Goal: Information Seeking & Learning: Compare options

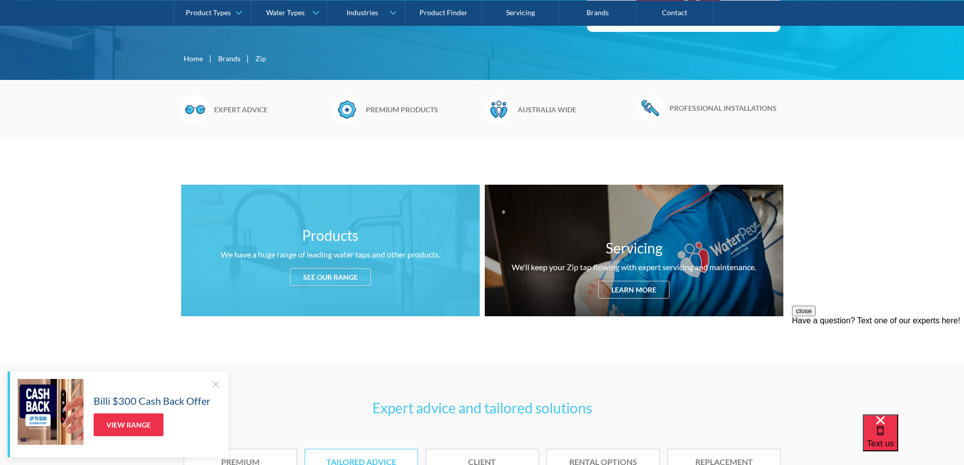
click at [337, 278] on div "See our range" at bounding box center [330, 277] width 81 height 18
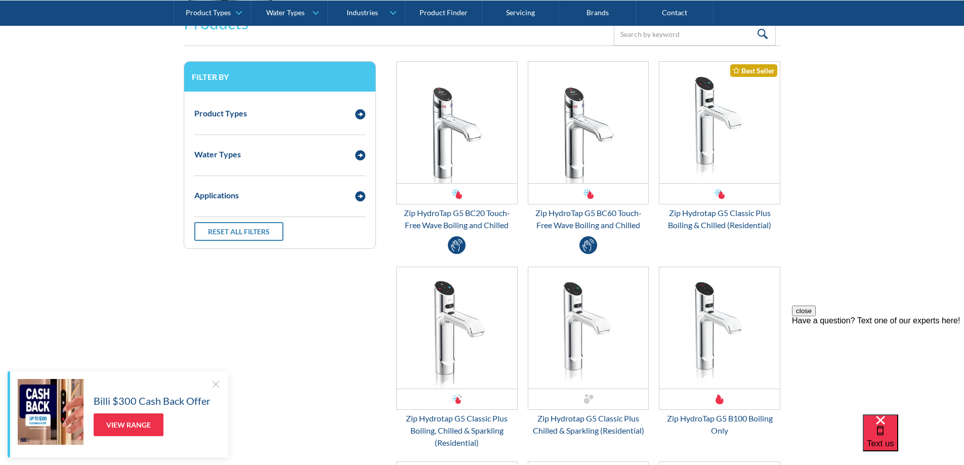
scroll to position [1340, 0]
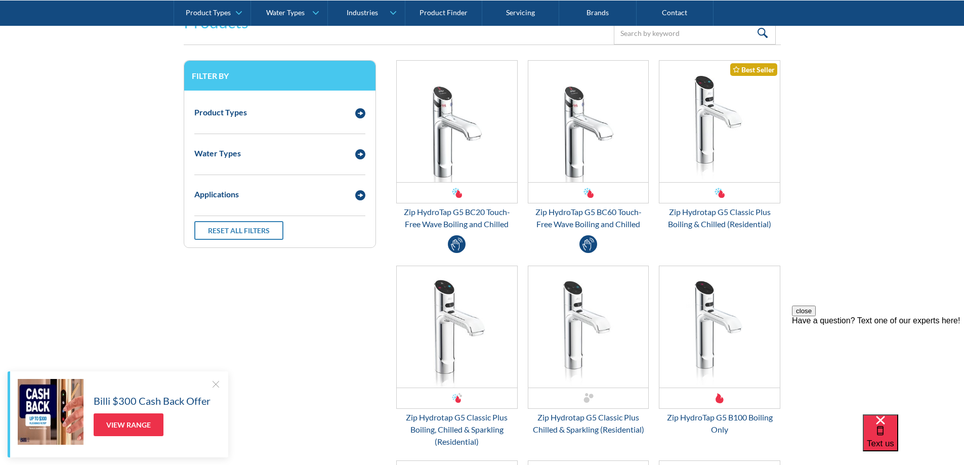
click at [214, 385] on div at bounding box center [216, 384] width 10 height 10
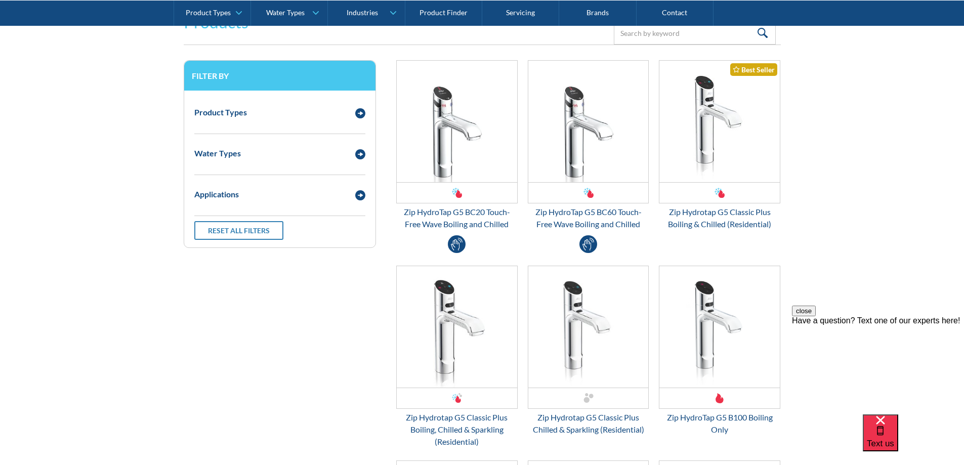
click at [816, 316] on button "close" at bounding box center [804, 311] width 24 height 11
click at [357, 147] on div "Email Form 3" at bounding box center [360, 153] width 20 height 13
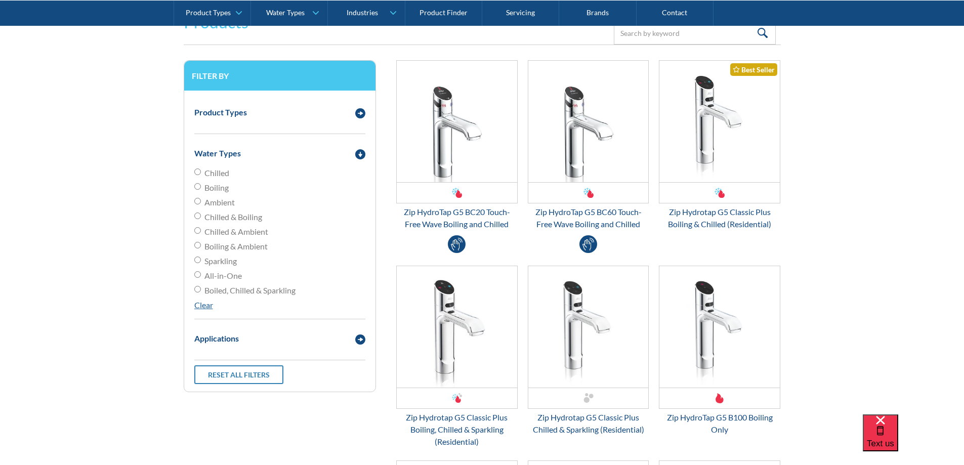
click at [196, 289] on input "Boiled, Chilled & Sparkling" at bounding box center [197, 289] width 7 height 7
radio input "true"
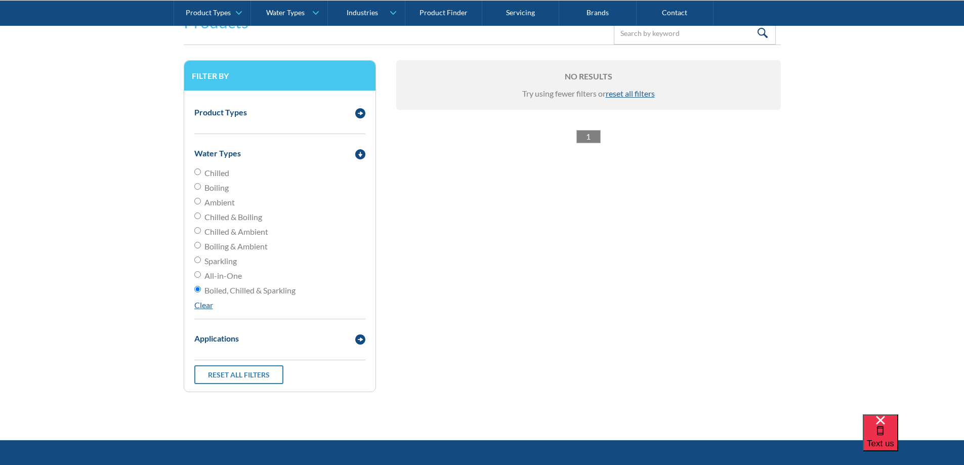
click at [198, 289] on input "Boiled, Chilled & Sparkling" at bounding box center [197, 289] width 7 height 7
click at [198, 273] on input "All-in-One" at bounding box center [197, 274] width 7 height 7
radio input "true"
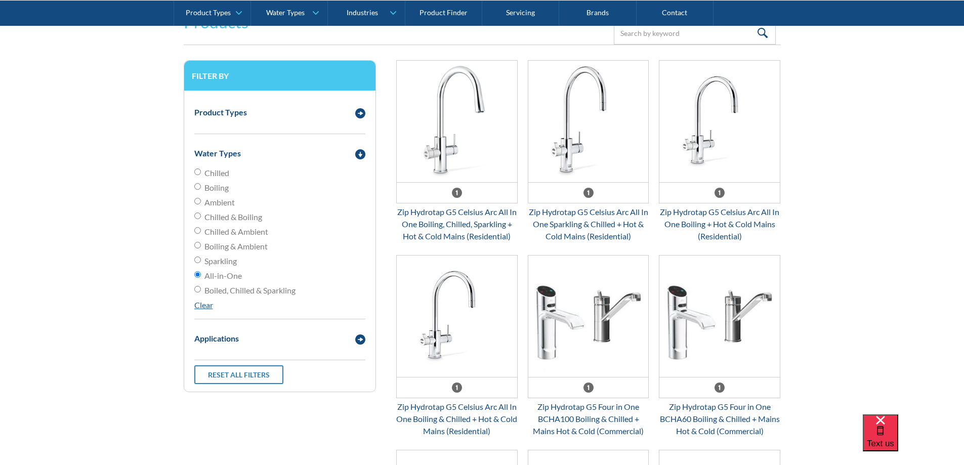
click at [194, 217] on input "Chilled & Boiling" at bounding box center [197, 216] width 7 height 7
radio input "true"
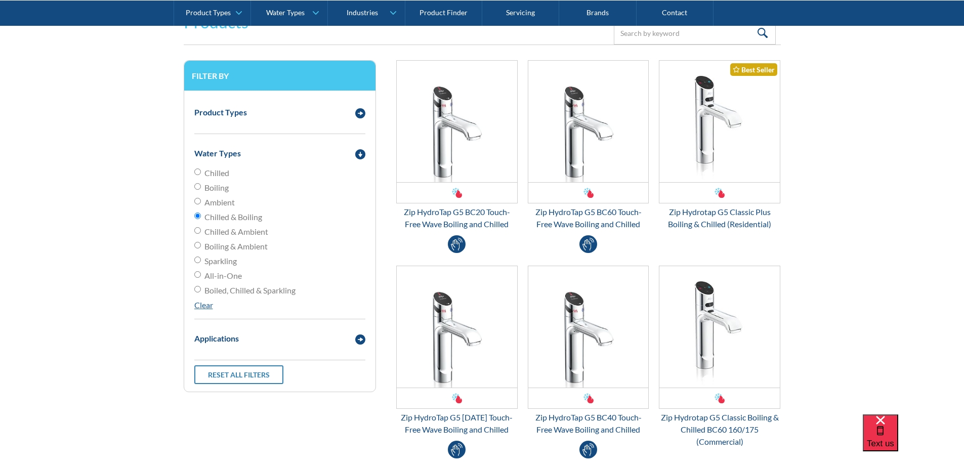
scroll to position [253, 0]
